Goal: Entertainment & Leisure: Consume media (video, audio)

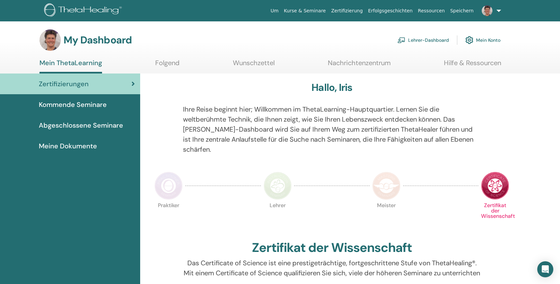
click at [417, 38] on link "Lehrer-Dashboard" at bounding box center [422, 40] width 51 height 15
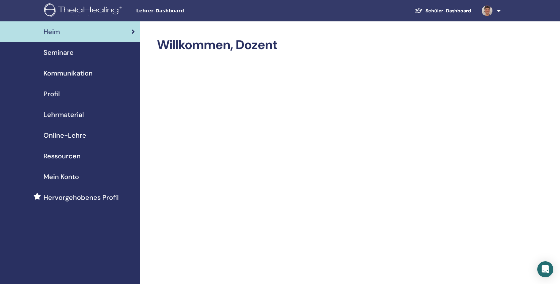
click at [79, 136] on span "Online-Lehre" at bounding box center [64, 135] width 43 height 10
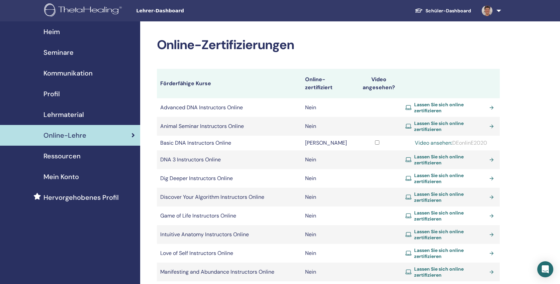
drag, startPoint x: 491, startPoint y: 143, endPoint x: 454, endPoint y: 143, distance: 37.1
click at [454, 143] on div "Video ansehen: DEonlinE2020" at bounding box center [450, 143] width 91 height 8
copy div "DEonlinE2020"
click at [423, 143] on link "Video ansehen:" at bounding box center [433, 142] width 37 height 7
